Goal: Task Accomplishment & Management: Manage account settings

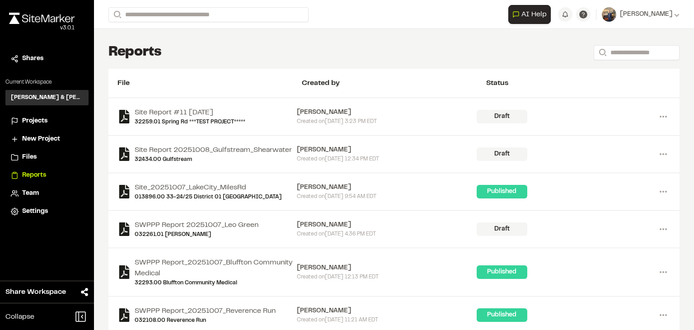
click at [33, 122] on span "Projects" at bounding box center [34, 121] width 25 height 10
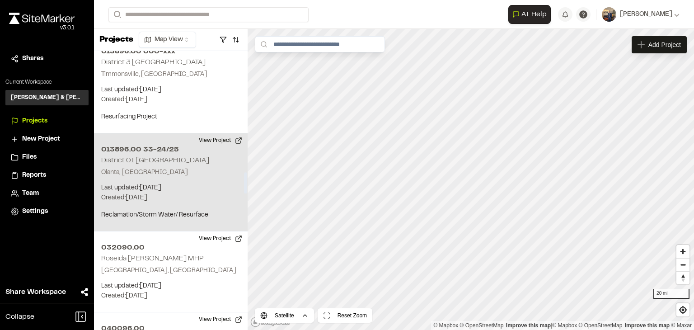
scroll to position [1582, 0]
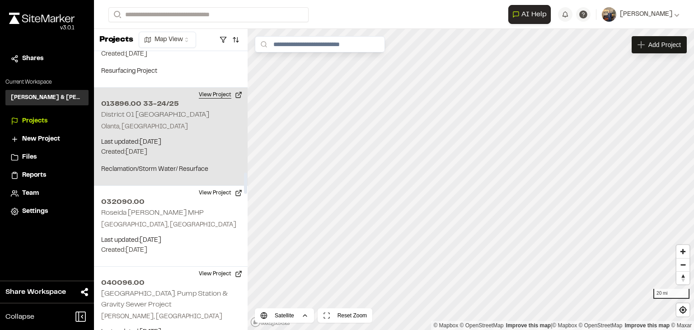
click at [213, 88] on button "View Project" at bounding box center [220, 95] width 54 height 14
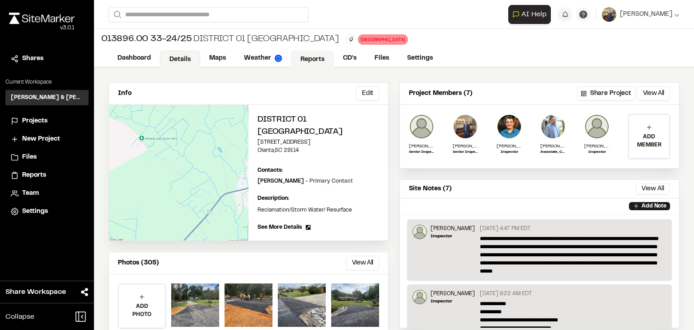
click at [303, 59] on link "Reports" at bounding box center [312, 59] width 43 height 17
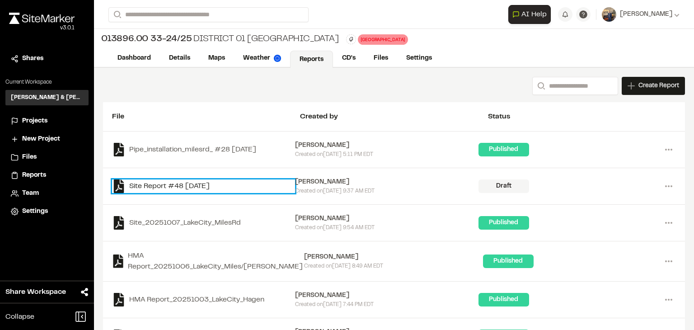
click at [204, 186] on link "Site Report #48 2025-10-09" at bounding box center [203, 186] width 183 height 14
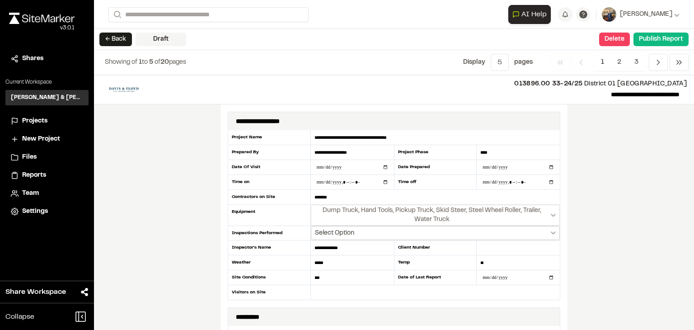
click at [369, 232] on button "Select Option" at bounding box center [435, 233] width 249 height 14
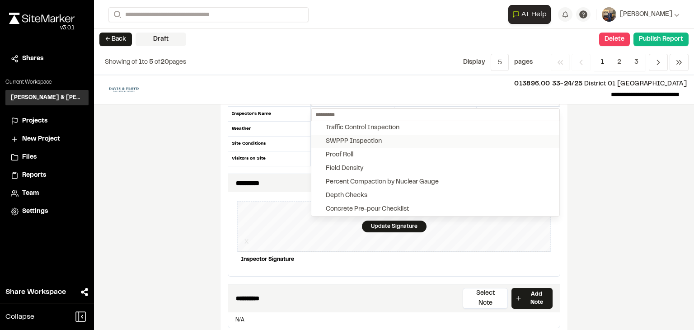
scroll to position [136, 0]
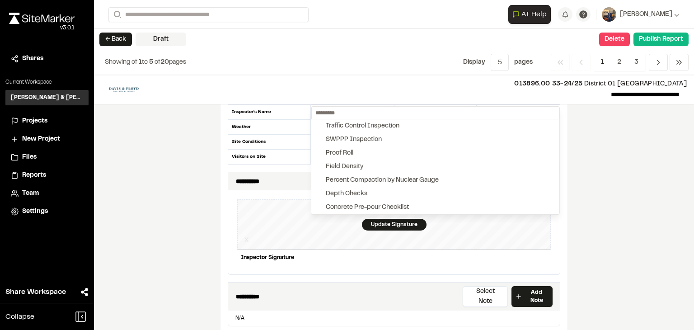
click at [208, 127] on div at bounding box center [347, 165] width 694 height 330
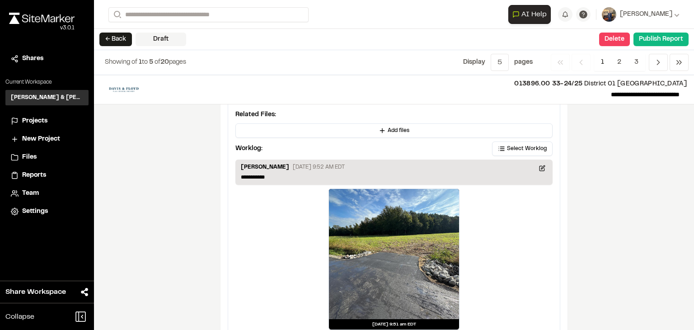
scroll to position [1552, 0]
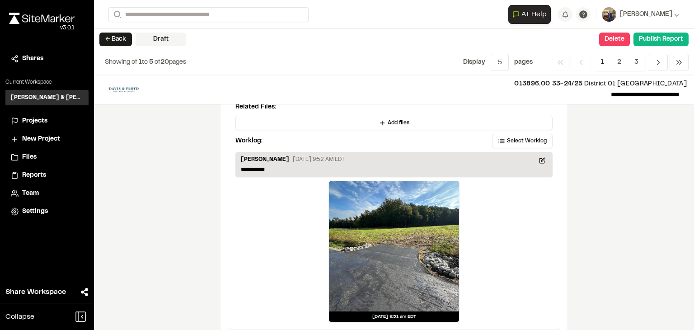
click at [387, 222] on div at bounding box center [394, 246] width 130 height 130
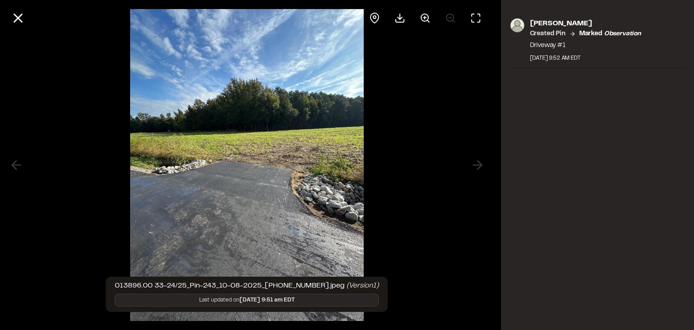
click at [239, 190] on img at bounding box center [247, 165] width 234 height 330
click at [427, 19] on icon at bounding box center [425, 18] width 11 height 11
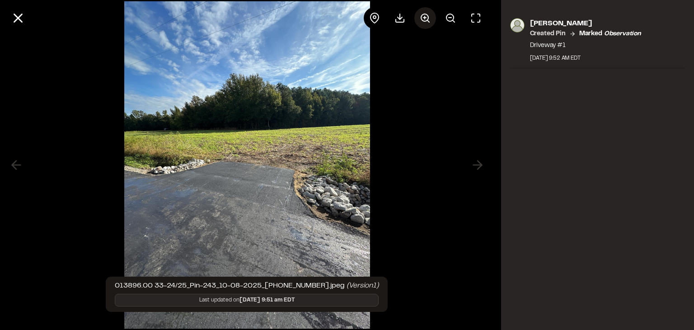
click at [428, 19] on circle at bounding box center [424, 17] width 7 height 7
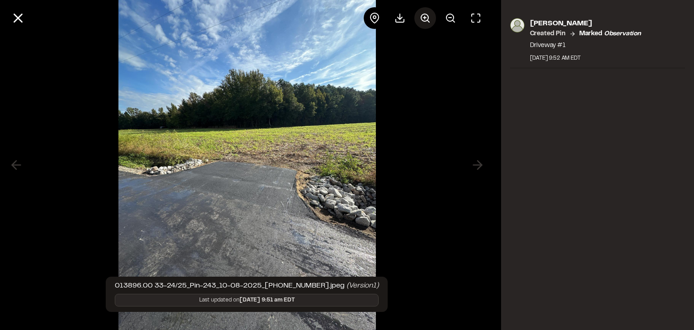
click at [428, 19] on circle at bounding box center [424, 17] width 7 height 7
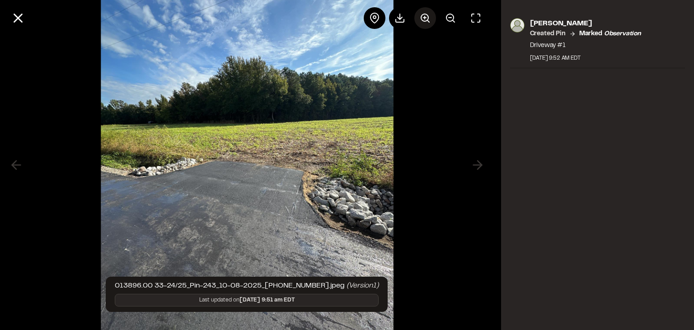
click at [425, 16] on line at bounding box center [425, 17] width 0 height 3
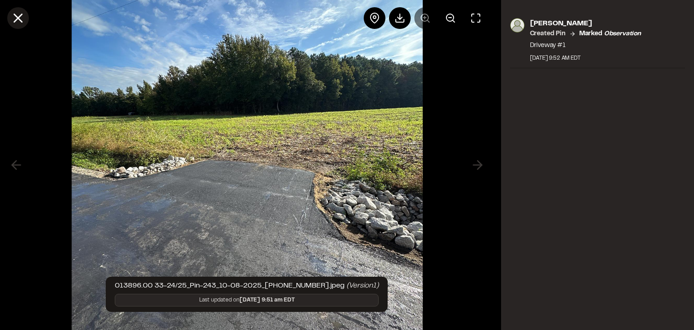
click at [16, 19] on icon at bounding box center [17, 17] width 15 height 15
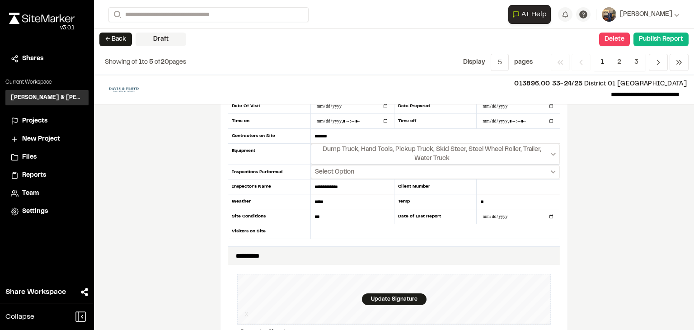
scroll to position [0, 0]
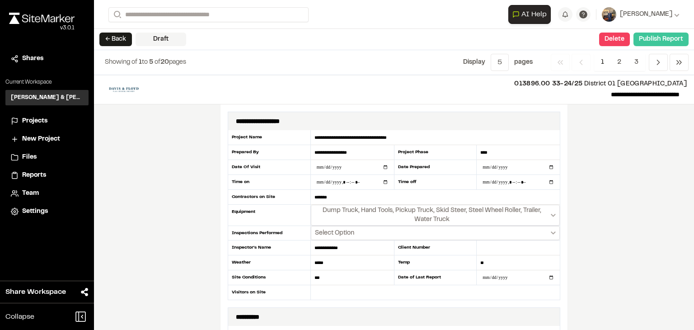
click at [669, 41] on button "Publish Report" at bounding box center [661, 40] width 55 height 14
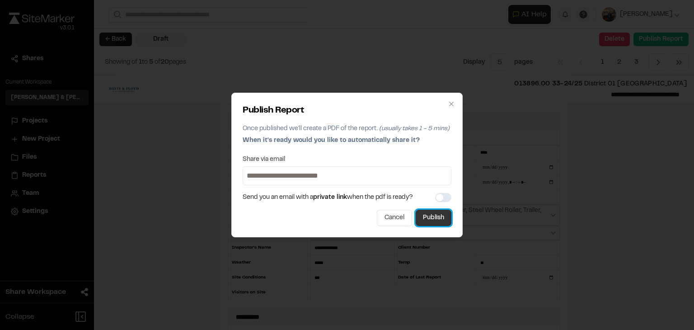
click at [443, 218] on button "Publish" at bounding box center [434, 218] width 36 height 16
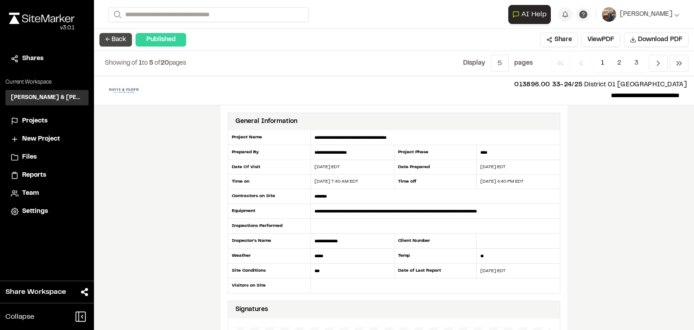
click at [110, 37] on button "← Back" at bounding box center [115, 40] width 33 height 14
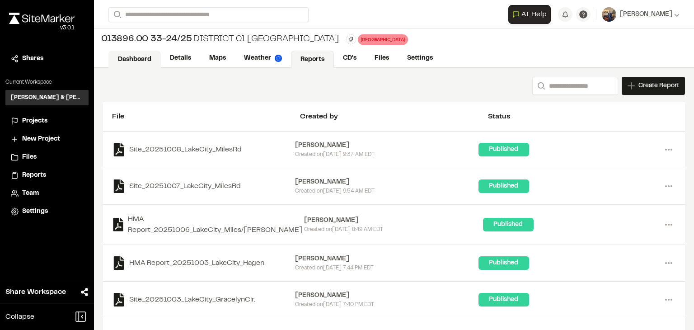
click at [138, 56] on link "Dashboard" at bounding box center [134, 59] width 52 height 17
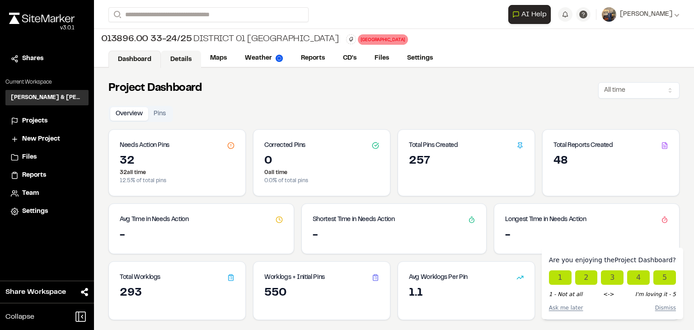
click at [181, 61] on link "Details" at bounding box center [181, 59] width 40 height 17
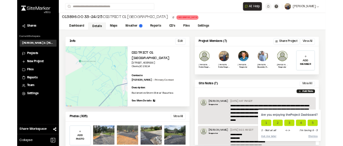
scroll to position [121, 0]
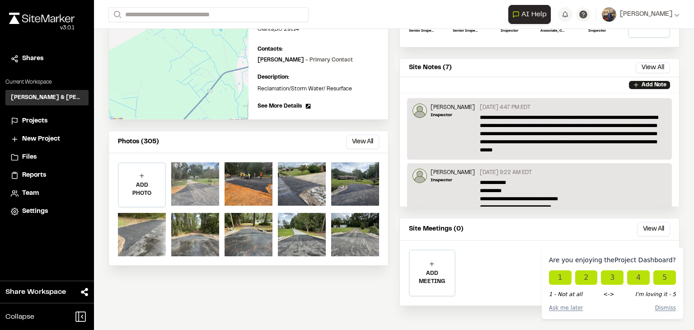
click at [204, 175] on div at bounding box center [195, 183] width 48 height 43
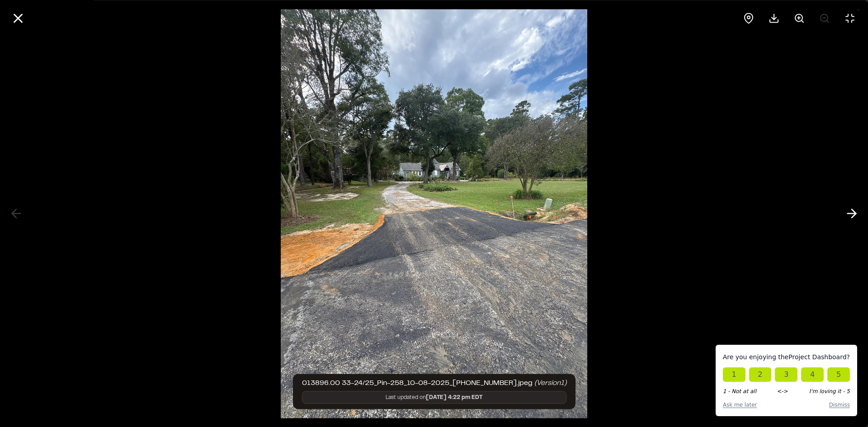
scroll to position [25, 0]
click at [694, 211] on icon at bounding box center [851, 213] width 14 height 15
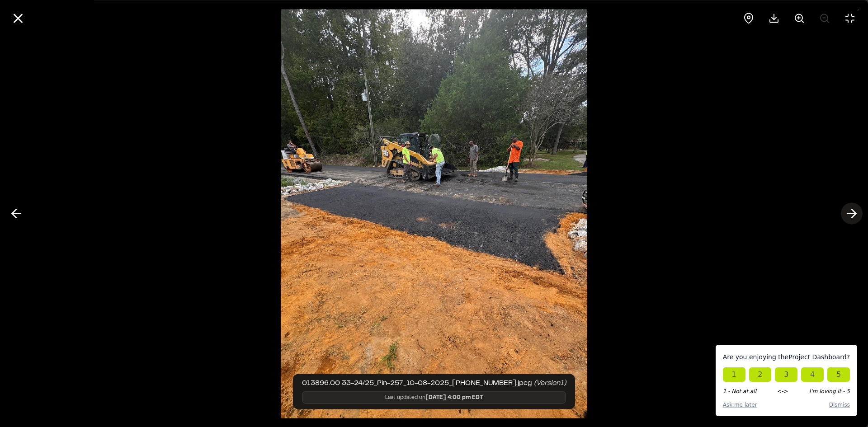
click at [694, 211] on icon at bounding box center [851, 213] width 14 height 15
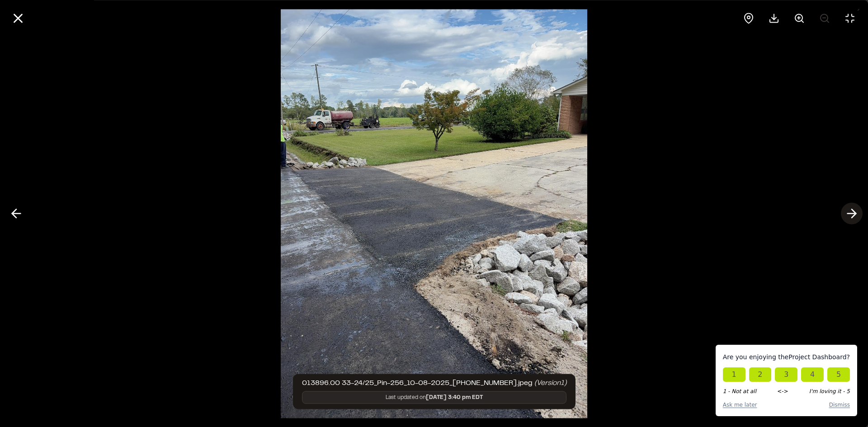
click at [694, 211] on icon at bounding box center [851, 213] width 14 height 15
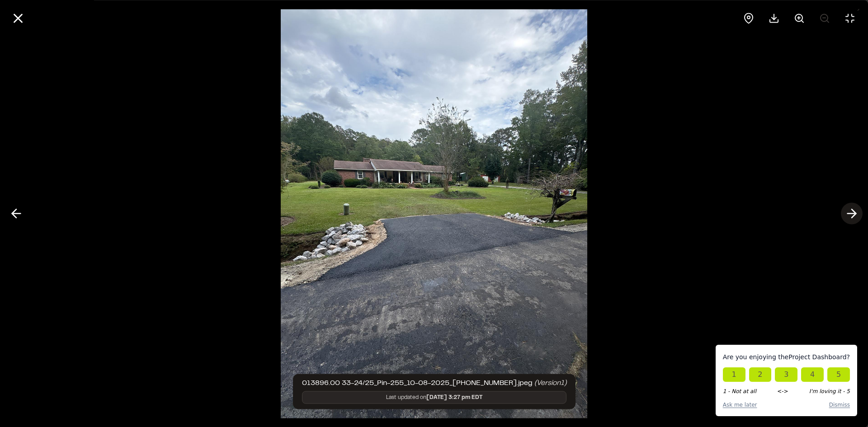
click at [694, 210] on icon at bounding box center [851, 213] width 14 height 15
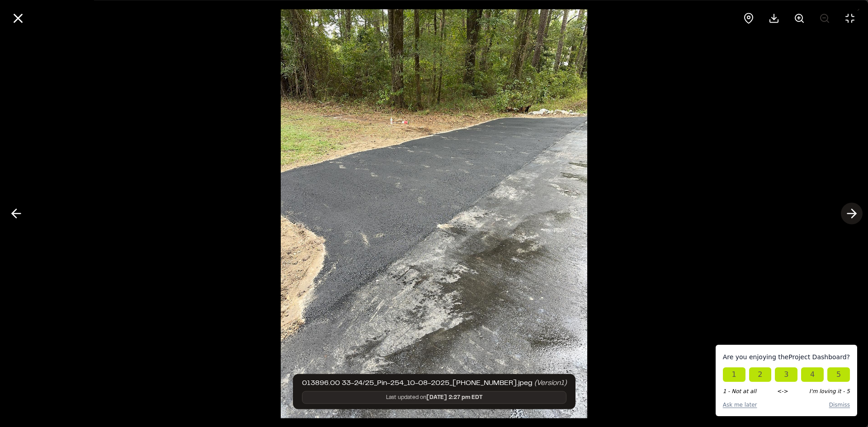
click at [694, 213] on icon at bounding box center [851, 213] width 14 height 15
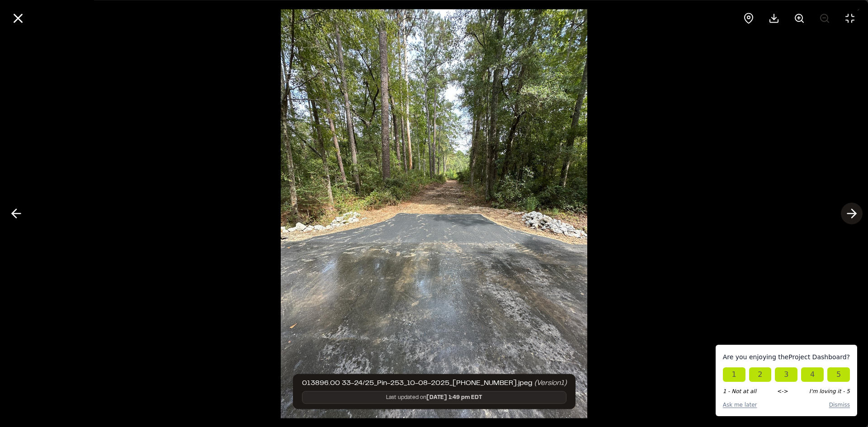
click at [694, 213] on icon at bounding box center [851, 213] width 14 height 15
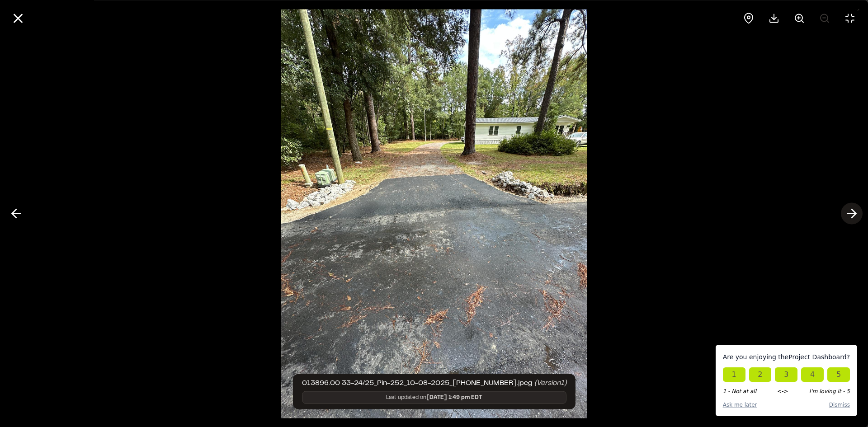
click at [694, 213] on icon at bounding box center [851, 213] width 14 height 15
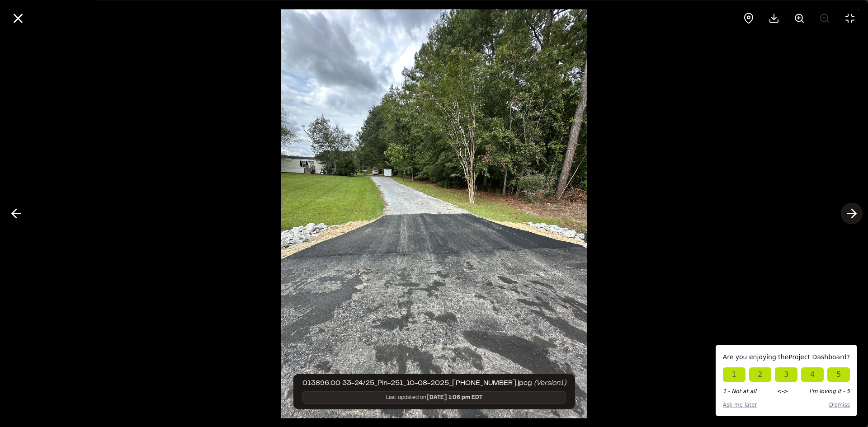
click at [694, 213] on icon at bounding box center [851, 213] width 14 height 15
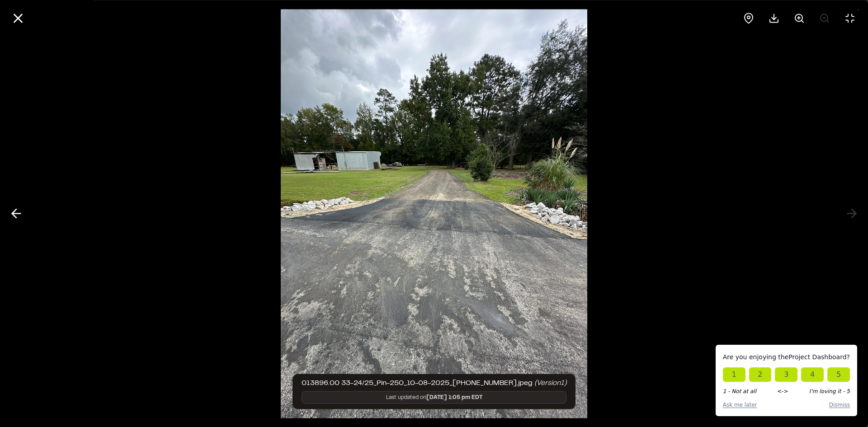
drag, startPoint x: 16, startPoint y: 213, endPoint x: 88, endPoint y: 223, distance: 72.6
click at [17, 213] on icon at bounding box center [16, 213] width 14 height 15
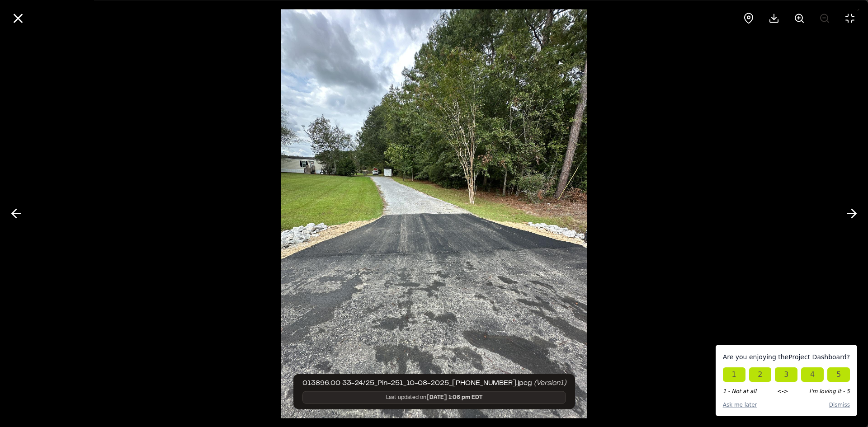
click at [694, 207] on div at bounding box center [434, 213] width 868 height 427
click at [694, 215] on icon at bounding box center [851, 213] width 14 height 15
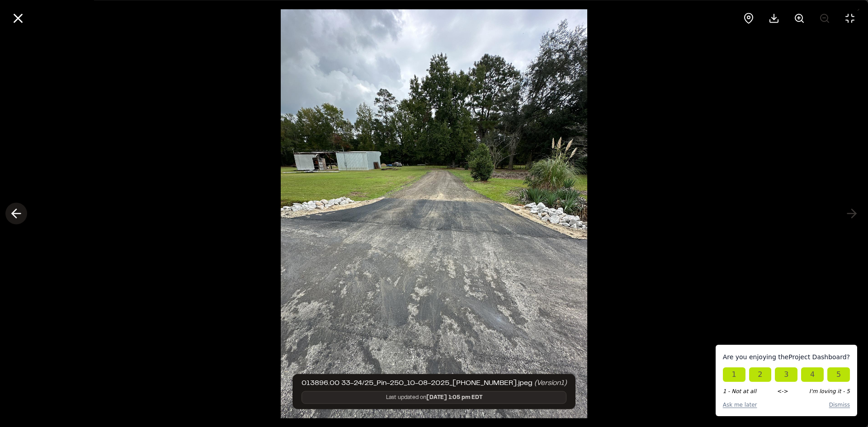
click at [17, 216] on icon at bounding box center [16, 213] width 14 height 15
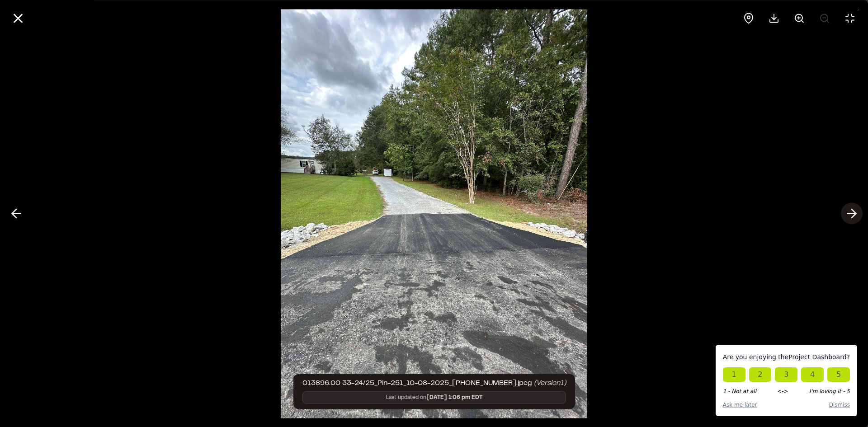
click at [694, 219] on icon at bounding box center [851, 213] width 14 height 15
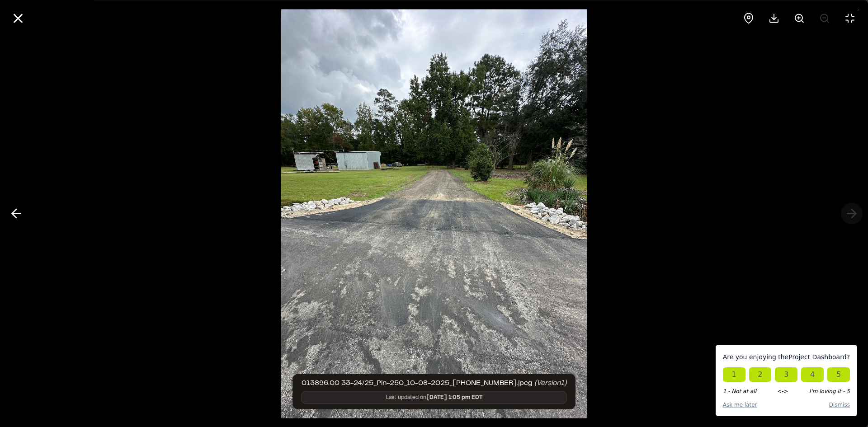
click at [694, 219] on div at bounding box center [434, 213] width 868 height 427
